Goal: Task Accomplishment & Management: Use online tool/utility

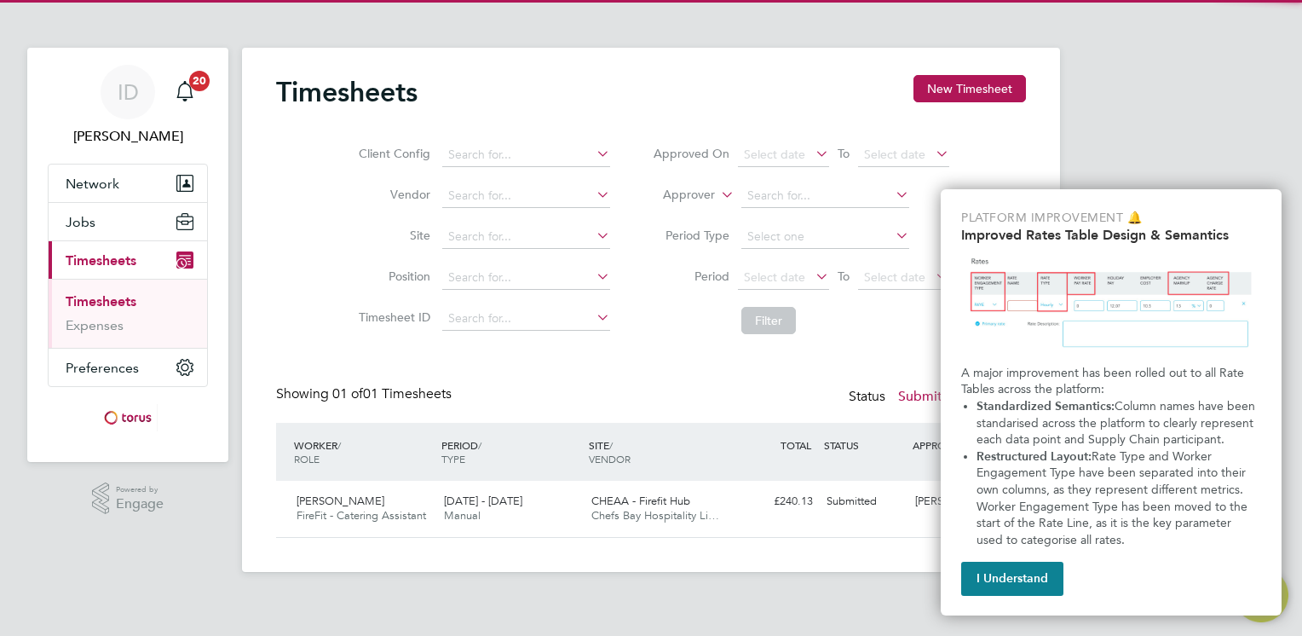
scroll to position [43, 148]
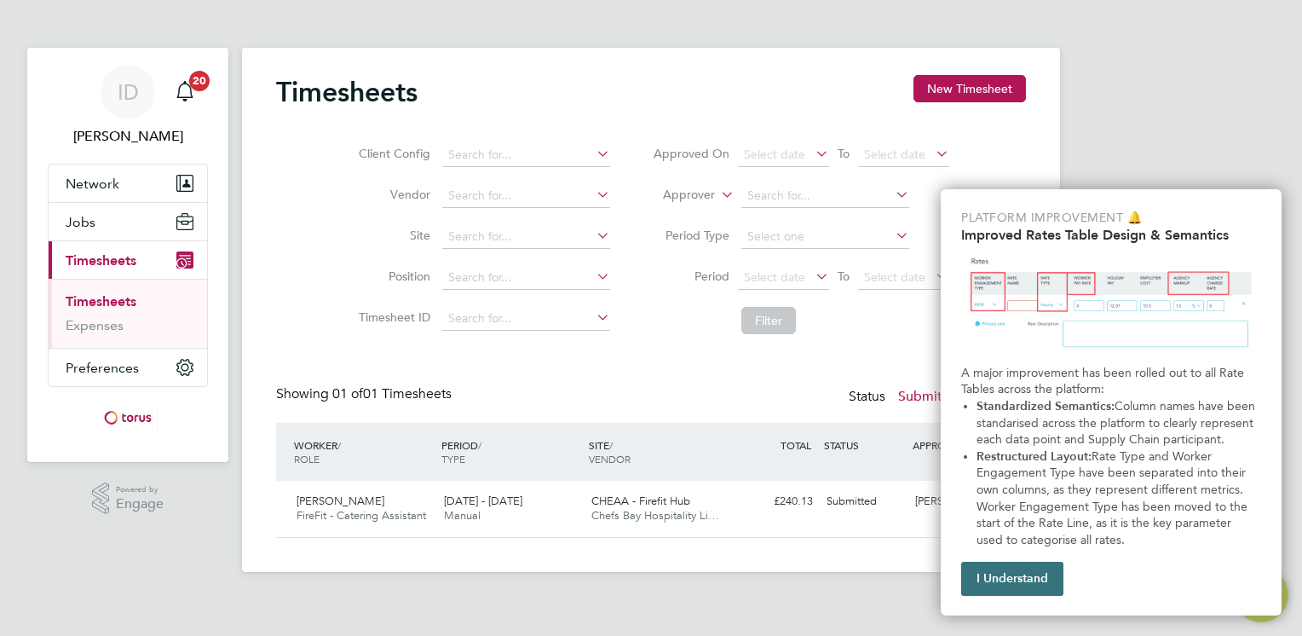
click at [1025, 571] on button "I Understand" at bounding box center [1012, 579] width 102 height 34
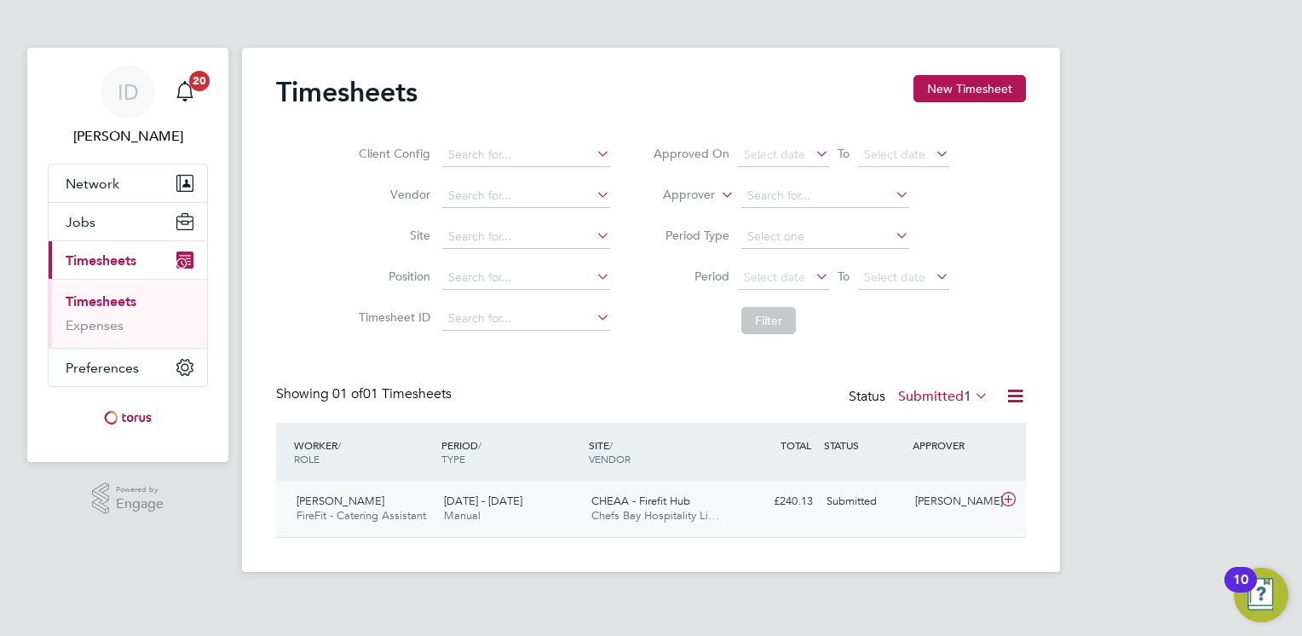
click at [805, 502] on div "£240.13 Submitted" at bounding box center [775, 501] width 89 height 28
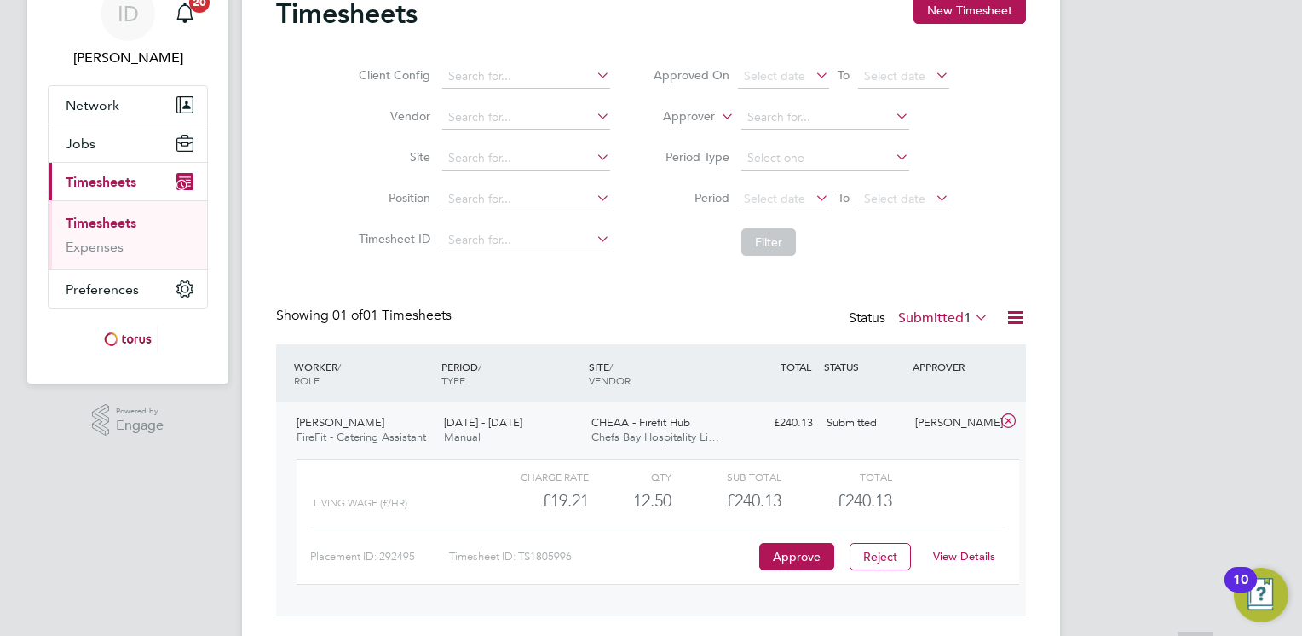
scroll to position [118, 0]
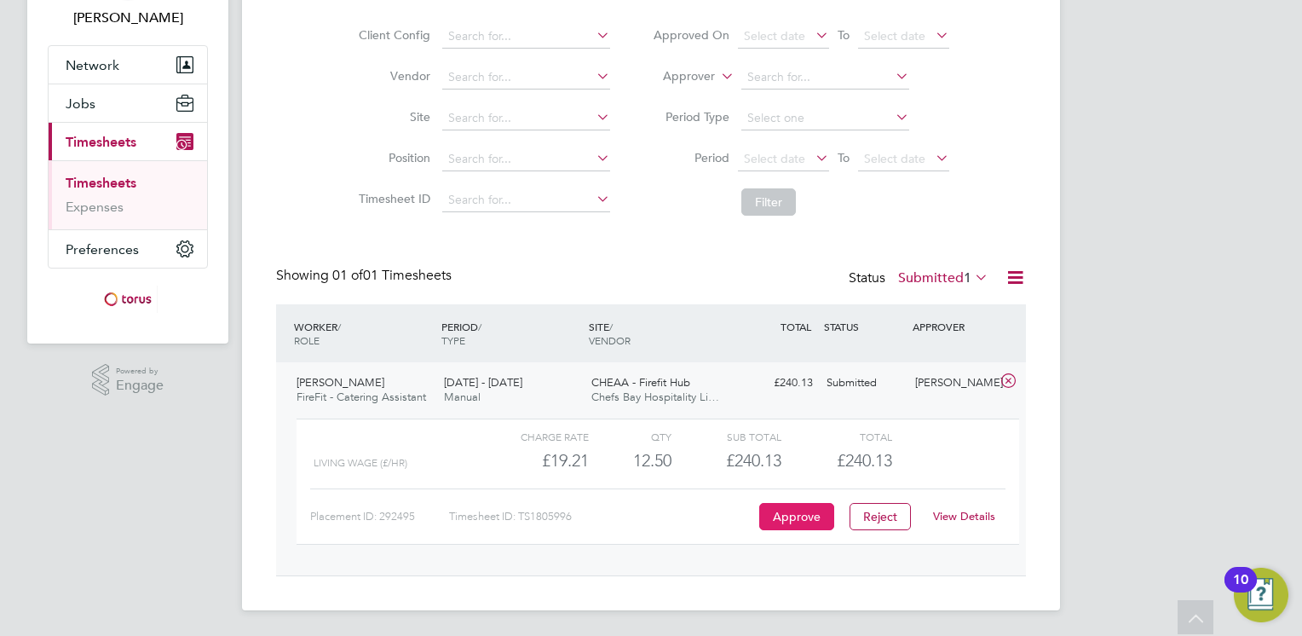
click at [788, 515] on button "Approve" at bounding box center [796, 516] width 75 height 27
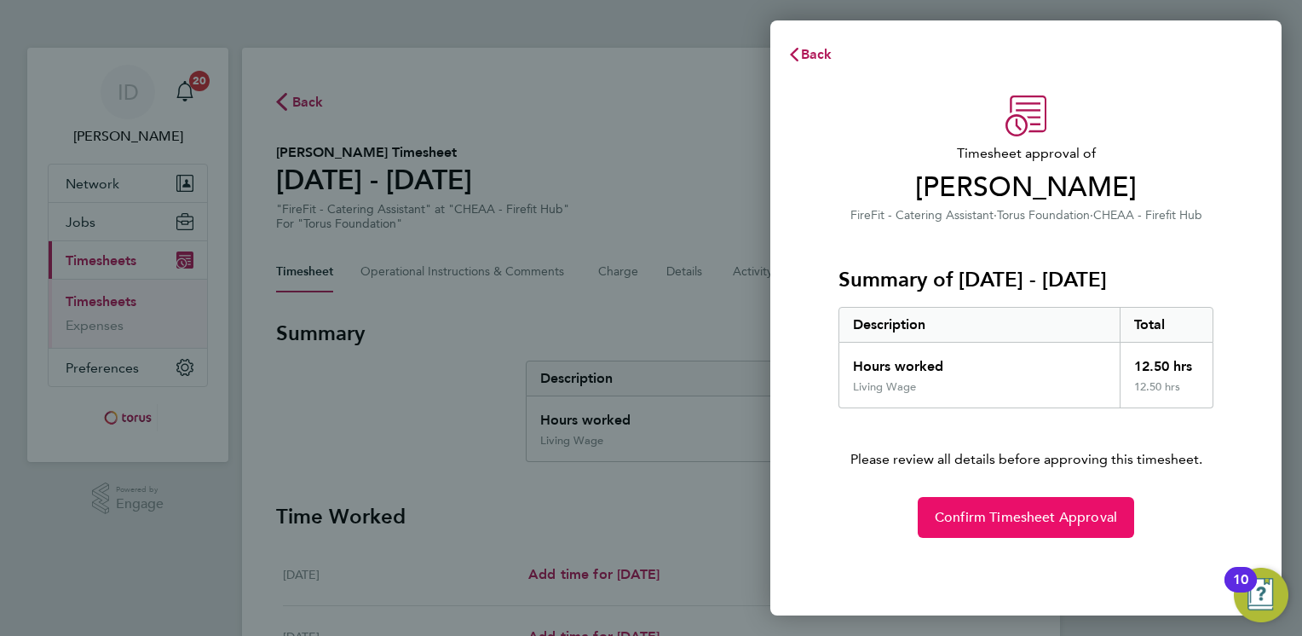
click at [1047, 527] on button "Confirm Timesheet Approval" at bounding box center [1026, 517] width 216 height 41
